Goal: Check status

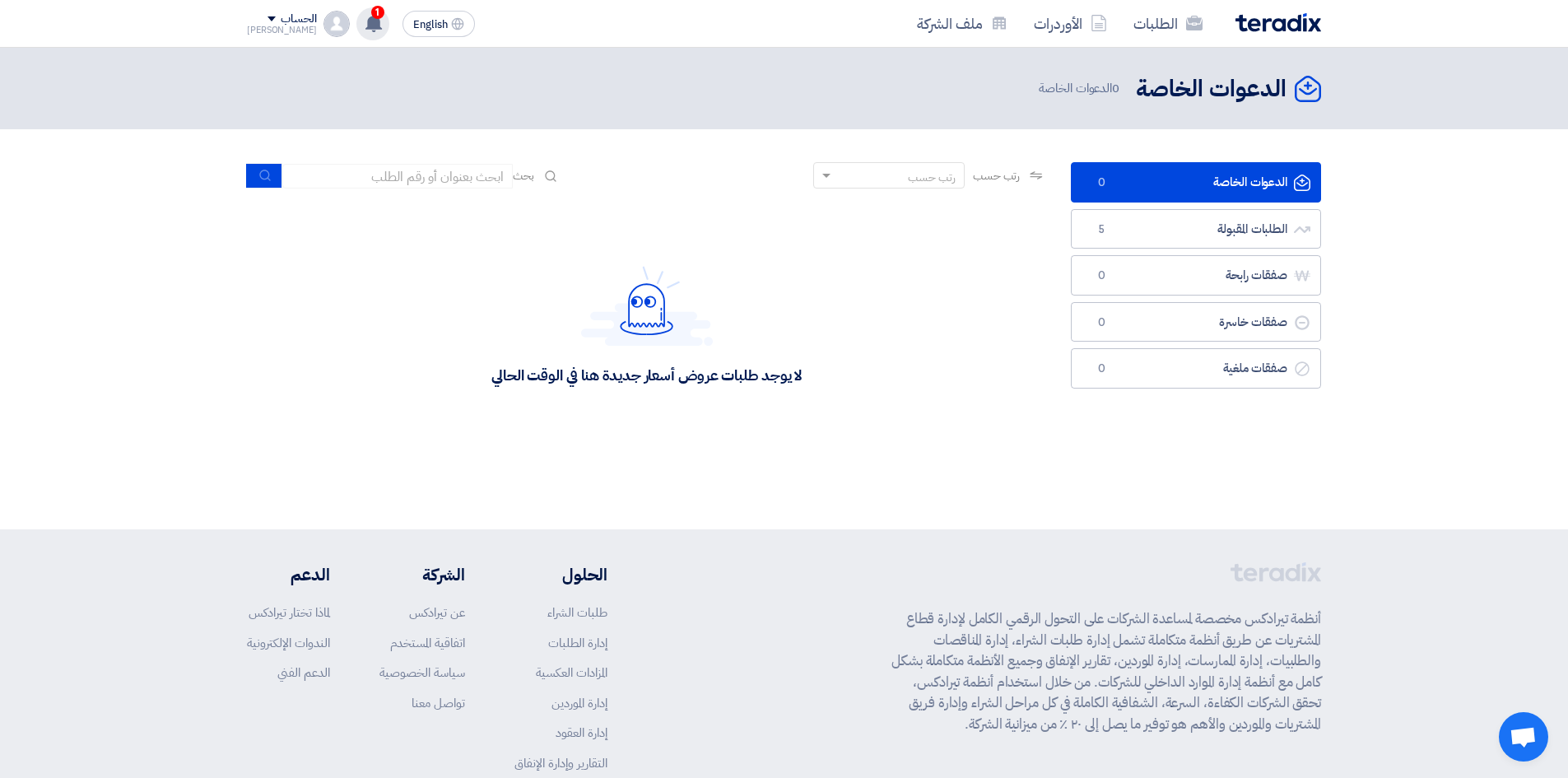
click at [365, 27] on use at bounding box center [373, 22] width 16 height 18
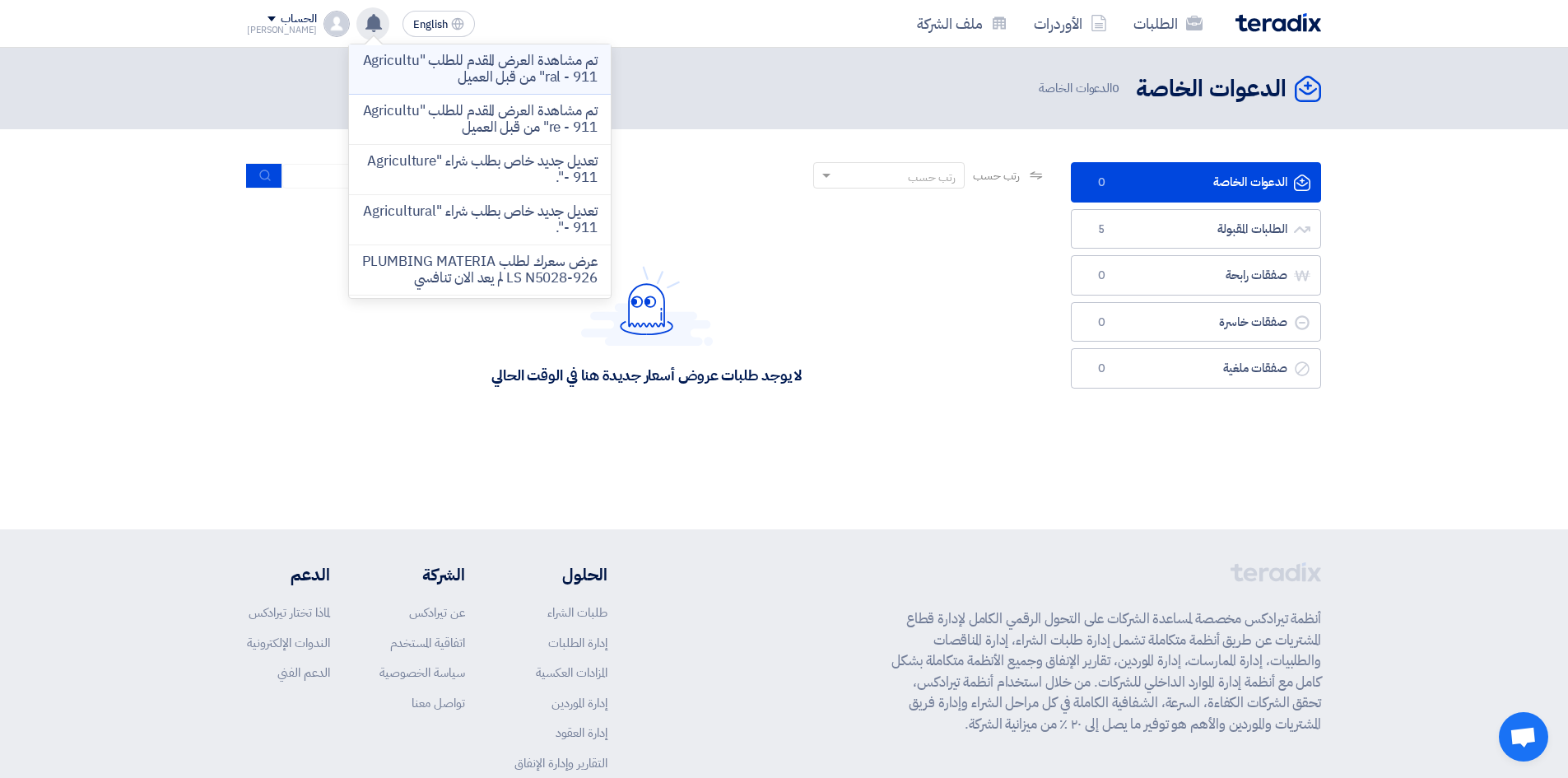
click at [482, 90] on li "تم مشاهدة العرض المقدم للطلب "Agricultural - 911" من قبل العميل" at bounding box center [479, 69] width 262 height 50
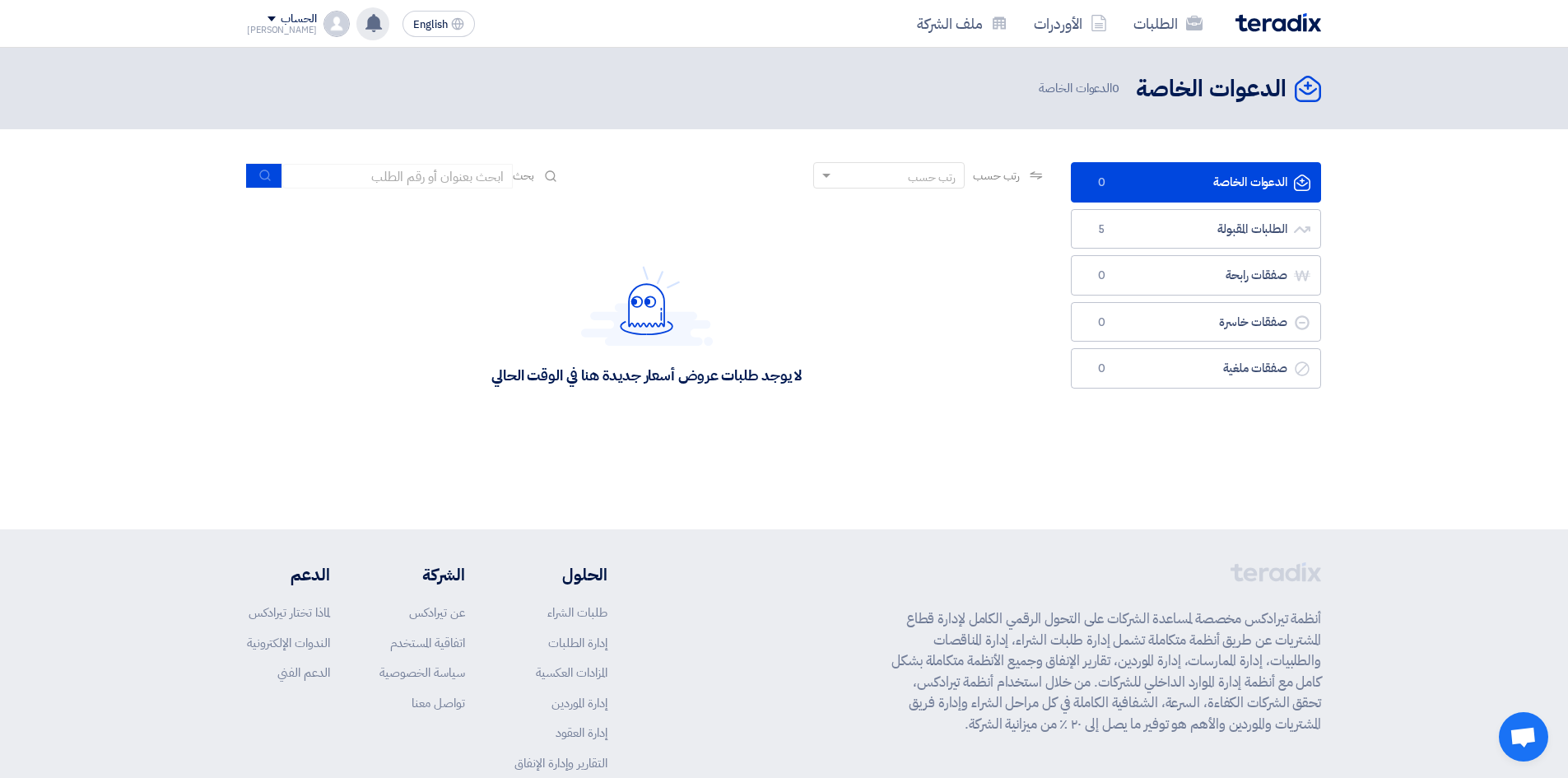
click at [365, 20] on icon at bounding box center [374, 22] width 18 height 18
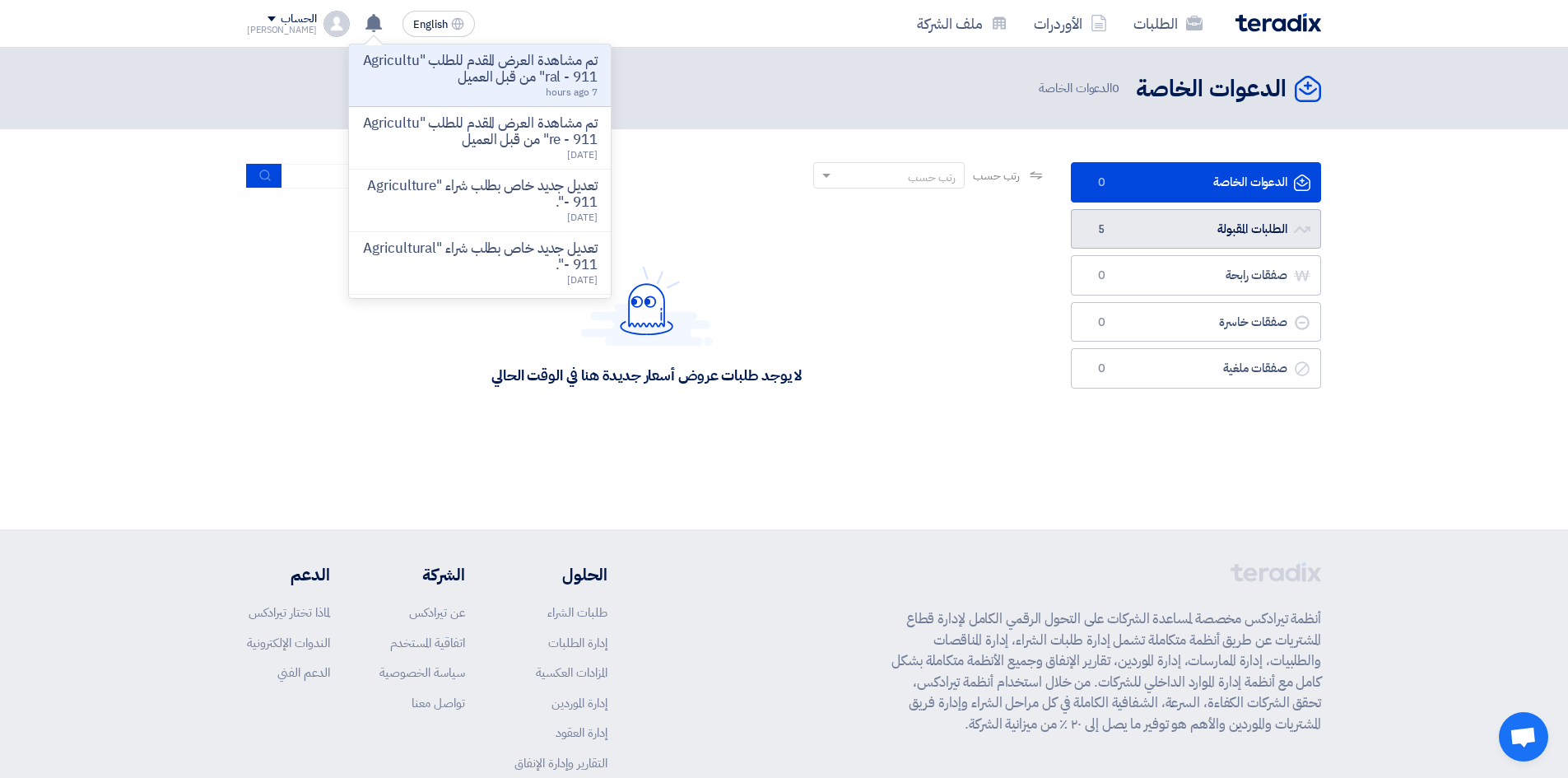
click at [1118, 242] on link "الطلبات المقبولة الطلبات المقبولة 5" at bounding box center [1195, 230] width 250 height 41
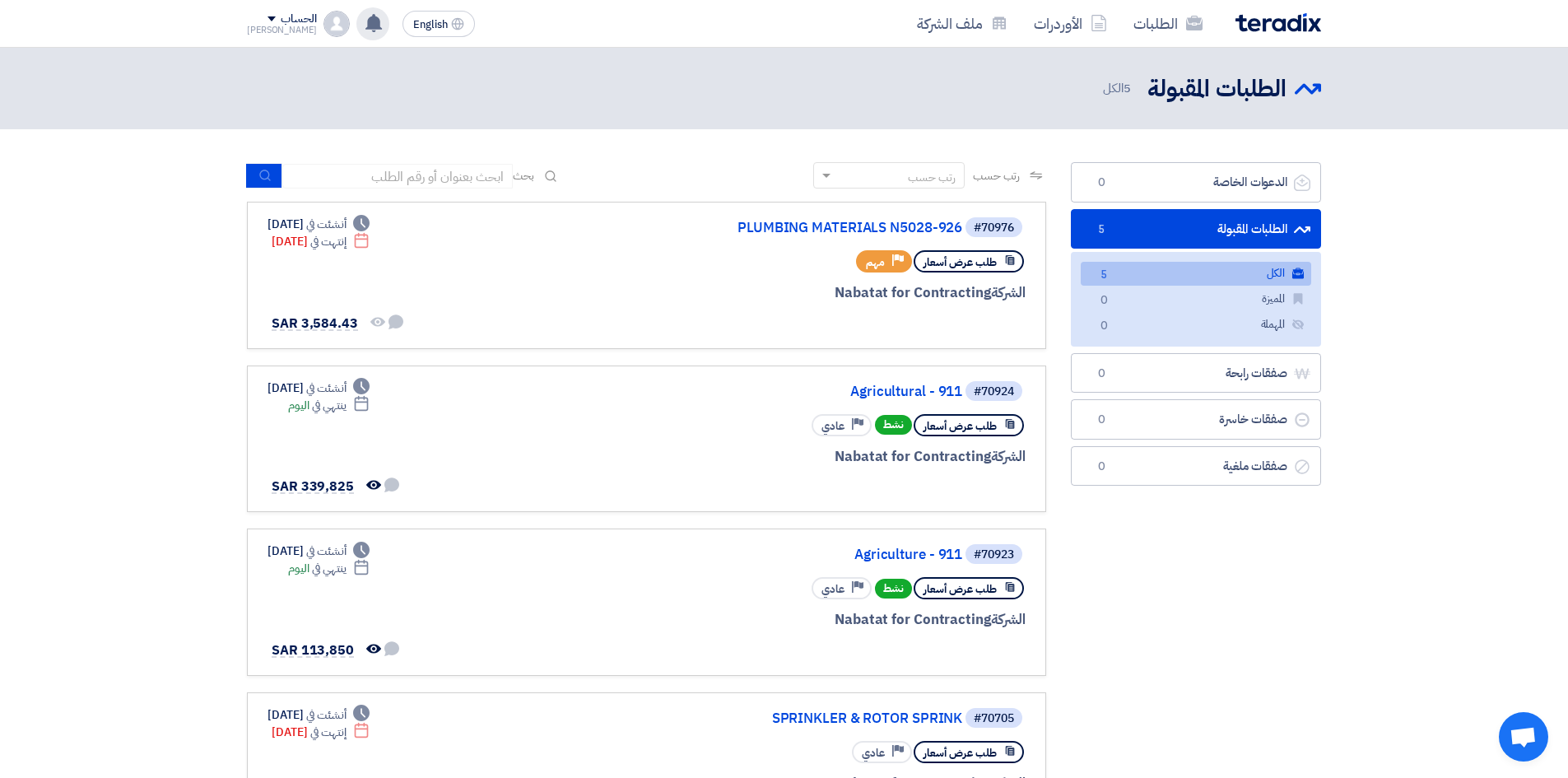
click at [365, 20] on icon at bounding box center [374, 22] width 18 height 18
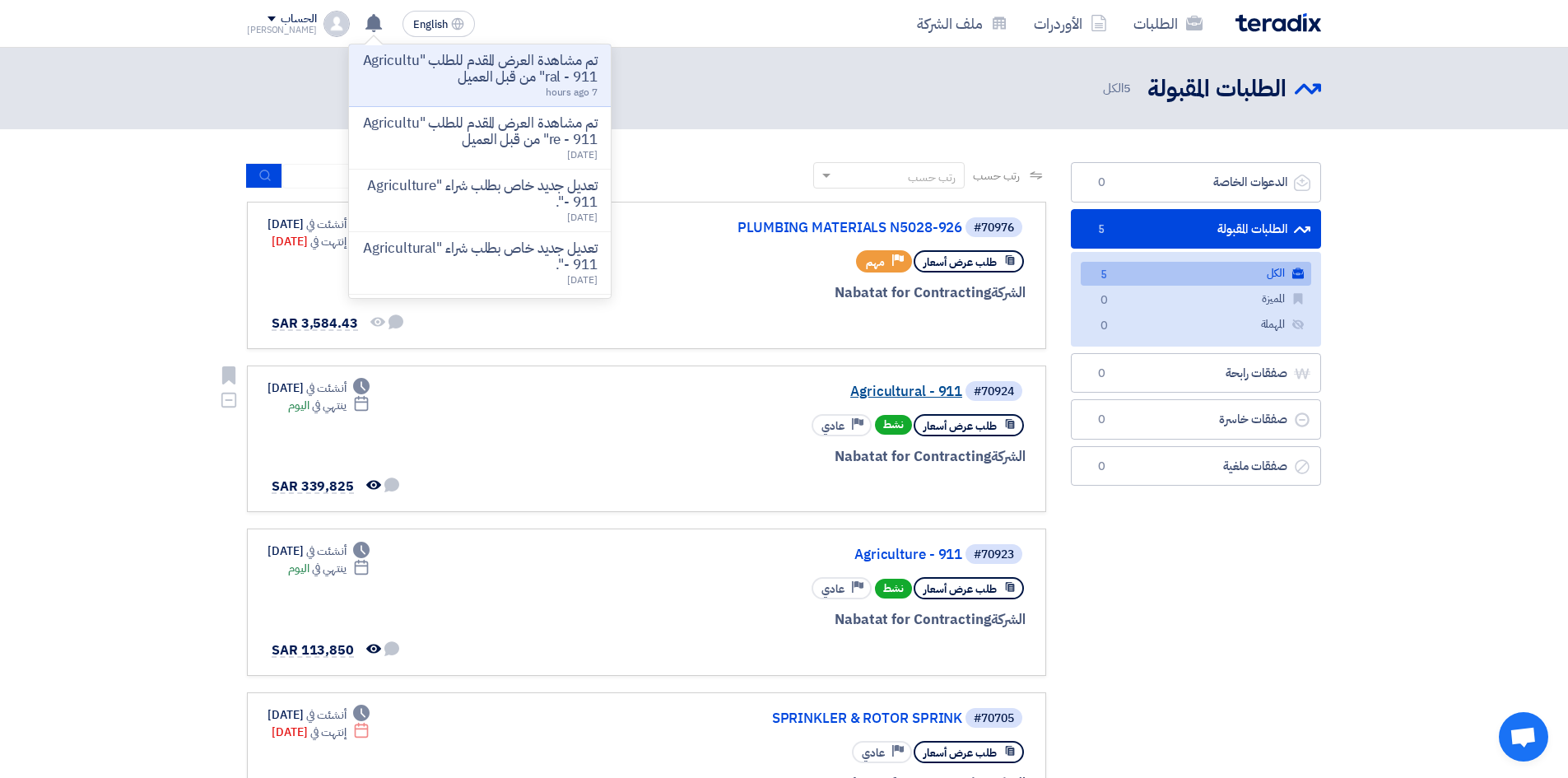
click at [910, 391] on link "Agricultural - 911" at bounding box center [798, 391] width 329 height 14
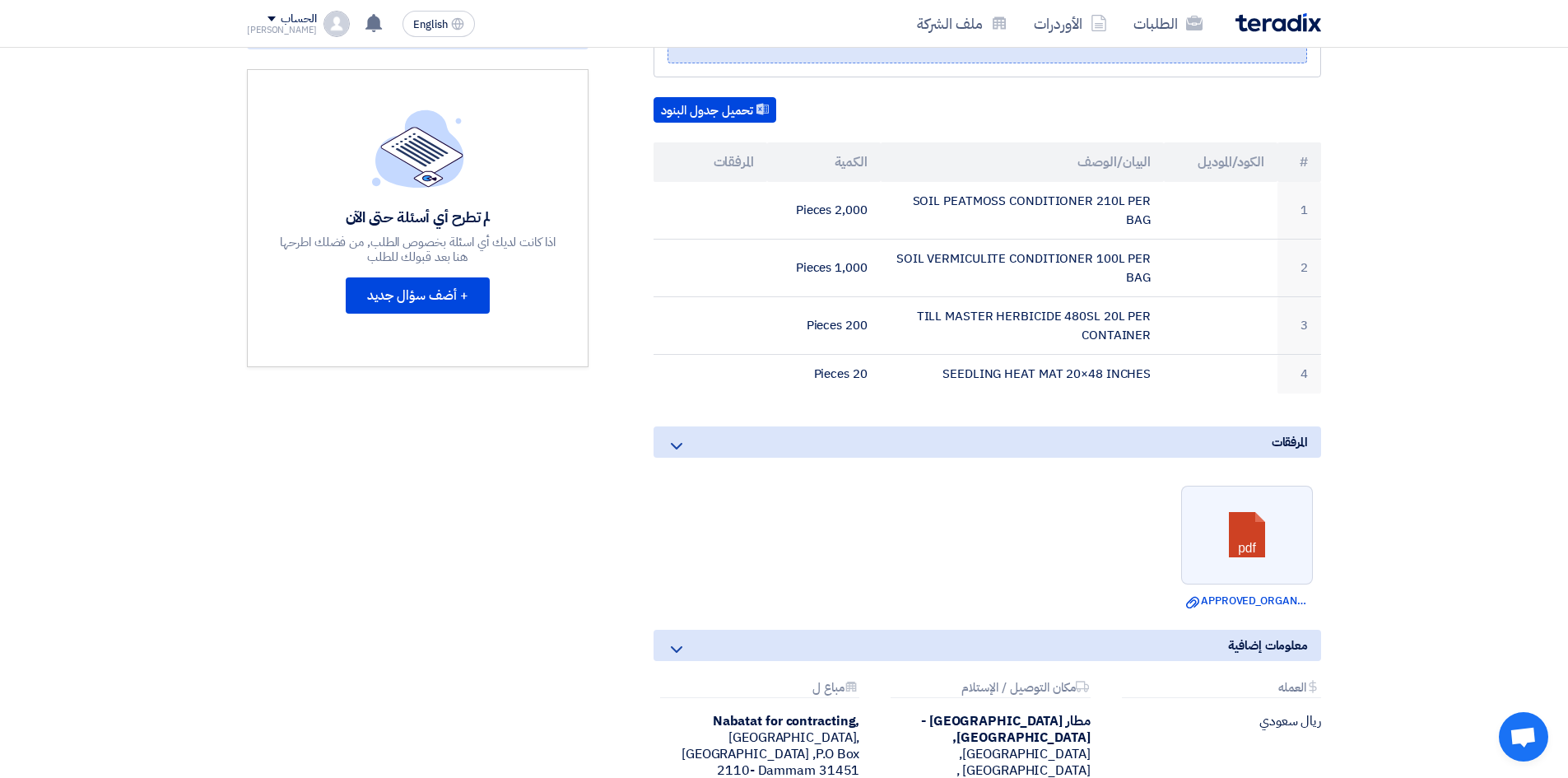
scroll to position [382, 0]
